Goal: Communication & Community: Answer question/provide support

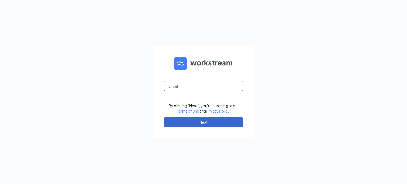
type input "mcarmichael@northernblendsllc.com"
click at [218, 118] on button "Next" at bounding box center [204, 122] width 80 height 11
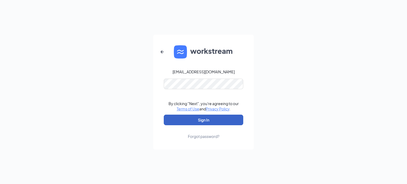
click at [224, 119] on button "Sign In" at bounding box center [204, 120] width 80 height 11
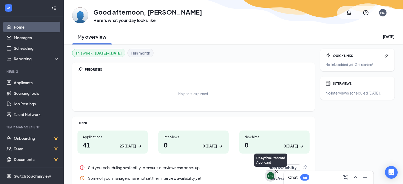
click at [271, 176] on div "DS" at bounding box center [270, 176] width 5 height 5
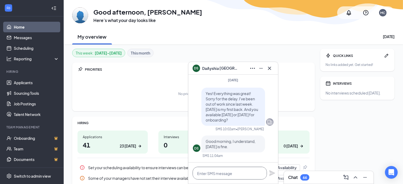
click at [256, 176] on textarea at bounding box center [230, 173] width 74 height 13
type textarea "Does noon work for you?"
click at [272, 176] on icon "Plane" at bounding box center [272, 173] width 6 height 6
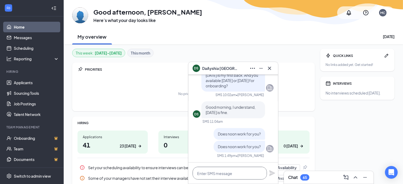
click at [236, 174] on textarea at bounding box center [230, 173] width 74 height 13
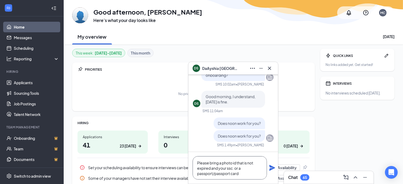
click at [236, 168] on textarea "Please bring a photo id that is not expired and your ssc. or a passport/passpor…" at bounding box center [230, 168] width 74 height 23
click at [234, 168] on textarea "Please bring a photo id that is not expired and your ssc. or a passport/passpor…" at bounding box center [230, 168] width 74 height 23
type textarea "Please bring a photo id that is not expired and your ssc or a passport/passport…"
click at [272, 170] on icon "Plane" at bounding box center [272, 168] width 6 height 6
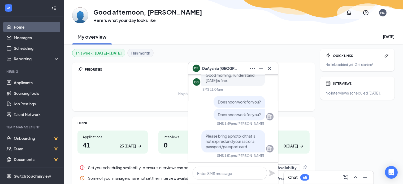
click at [300, 33] on div "My overview [DATE]" at bounding box center [233, 37] width 322 height 16
click at [272, 69] on icon "Cross" at bounding box center [269, 68] width 6 height 6
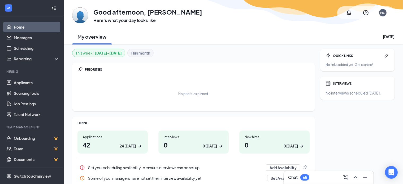
click at [315, 178] on div "Chat 65" at bounding box center [328, 177] width 81 height 8
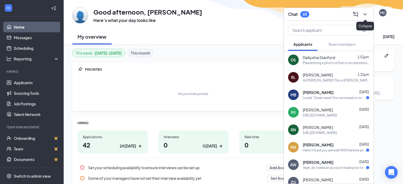
click at [366, 14] on icon "ChevronDown" at bounding box center [365, 14] width 6 height 6
